Goal: Transaction & Acquisition: Purchase product/service

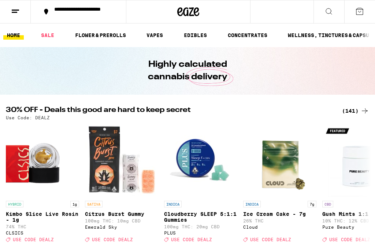
click at [10, 11] on button at bounding box center [15, 11] width 31 height 23
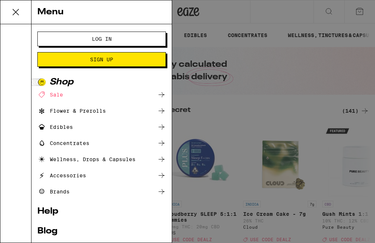
click at [52, 40] on button "Log In" at bounding box center [101, 39] width 129 height 15
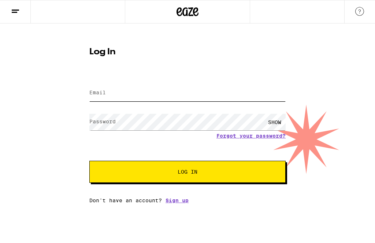
click at [243, 95] on input "Email" at bounding box center [187, 93] width 196 height 16
type input "[EMAIL_ADDRESS][DOMAIN_NAME]"
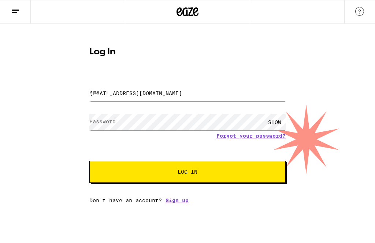
click at [188, 173] on button "Log In" at bounding box center [187, 172] width 196 height 22
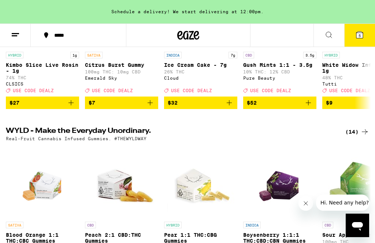
scroll to position [170, 0]
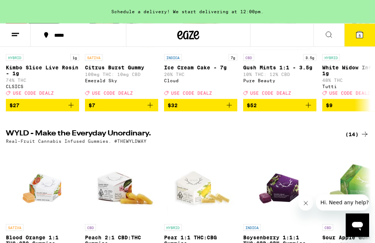
click at [363, 37] on icon at bounding box center [360, 35] width 7 height 7
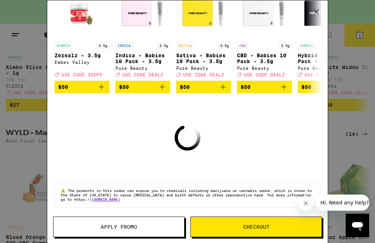
scroll to position [91, 0]
click at [311, 201] on button "Close message from company" at bounding box center [306, 203] width 15 height 15
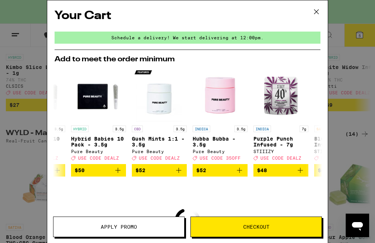
scroll to position [0, 228]
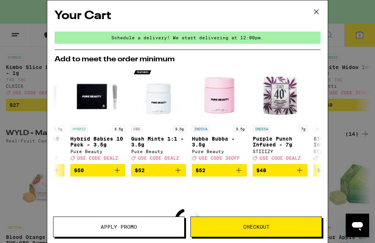
click at [72, 221] on button "Apply Promo" at bounding box center [119, 226] width 132 height 21
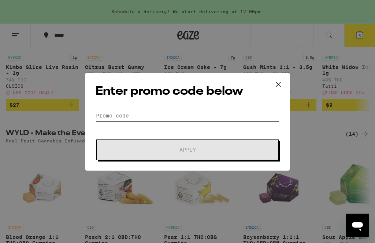
click at [244, 117] on input "Promo Code" at bounding box center [188, 115] width 184 height 11
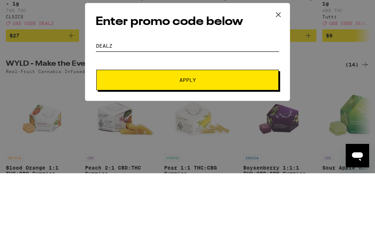
type input "Dealz"
click at [255, 139] on button "Apply" at bounding box center [187, 149] width 183 height 21
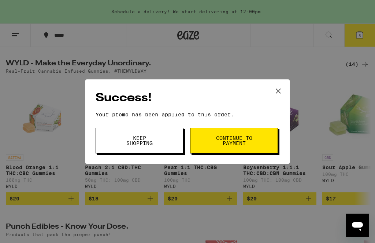
click at [265, 137] on button "Continue to payment" at bounding box center [234, 141] width 88 height 26
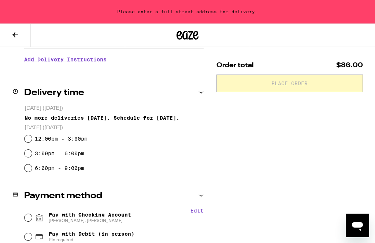
scroll to position [150, 0]
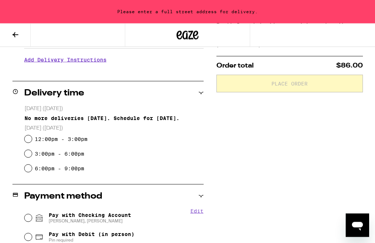
click at [25, 140] on input "12:00pm - 3:00pm" at bounding box center [28, 138] width 7 height 7
radio input "true"
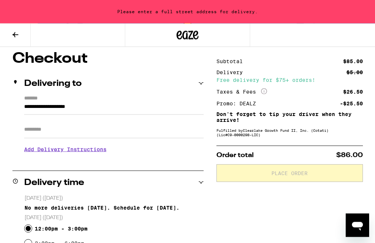
scroll to position [59, 0]
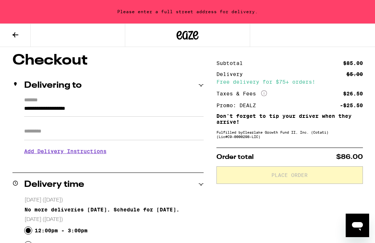
click at [36, 107] on input "**********" at bounding box center [114, 110] width 180 height 12
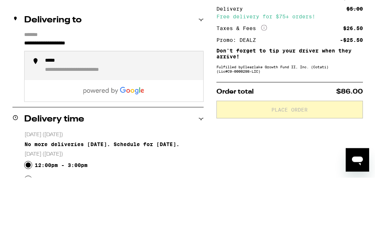
click at [107, 104] on input "**********" at bounding box center [114, 110] width 180 height 12
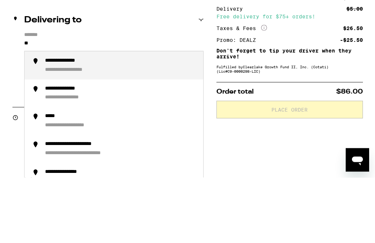
type input "*"
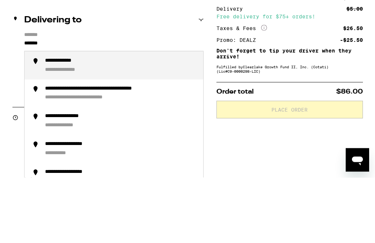
click at [60, 123] on div "**********" at bounding box center [68, 126] width 47 height 7
type input "**********"
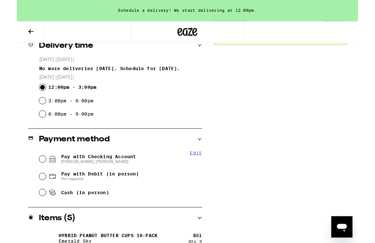
scroll to position [223, 0]
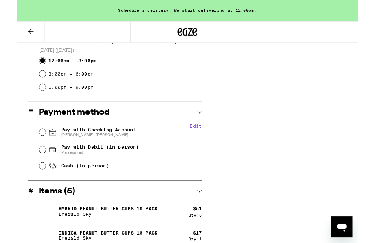
click at [25, 145] on input "Pay with Checking Account [PERSON_NAME], [PERSON_NAME]" at bounding box center [28, 145] width 7 height 7
radio input "true"
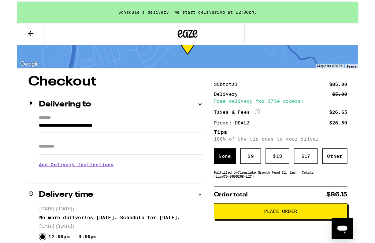
scroll to position [29, 0]
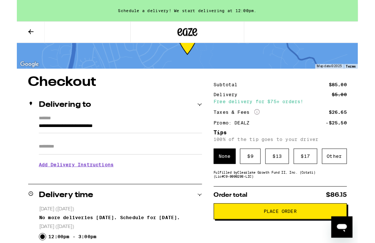
click at [316, 235] on span "Place Order" at bounding box center [290, 231] width 134 height 5
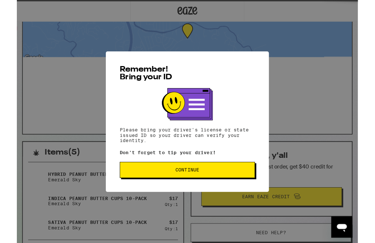
scroll to position [0, 0]
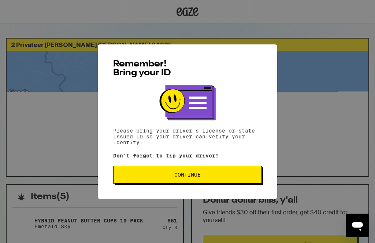
click at [249, 175] on span "Continue" at bounding box center [187, 174] width 136 height 5
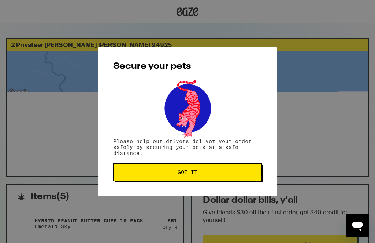
click at [250, 172] on span "Got it" at bounding box center [187, 171] width 136 height 5
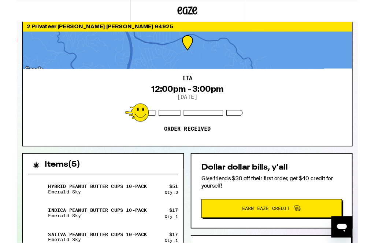
scroll to position [17, 0]
